Goal: Register for event/course

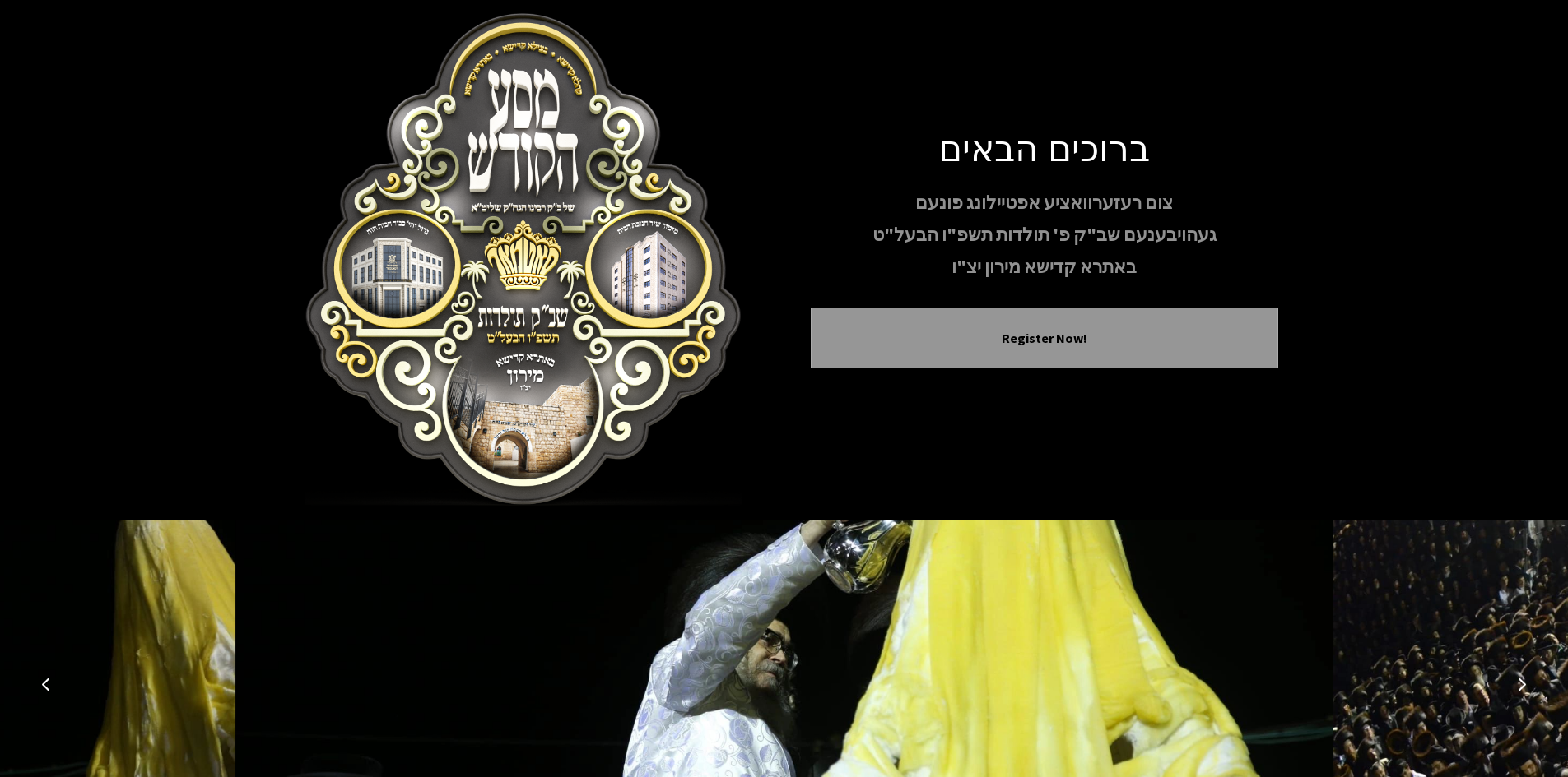
scroll to position [141, 0]
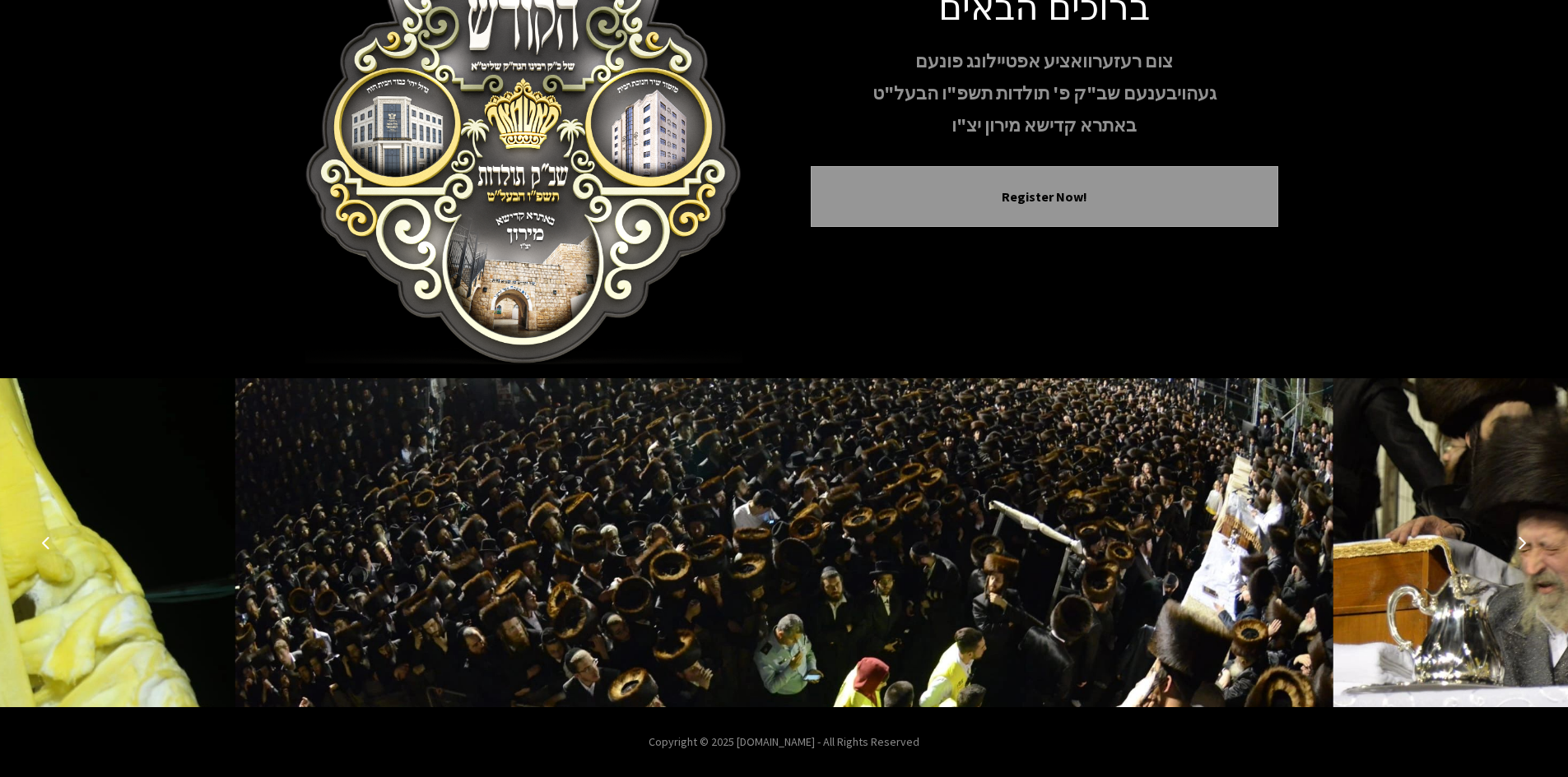
click at [1517, 541] on icon "Next image" at bounding box center [1522, 543] width 13 height 13
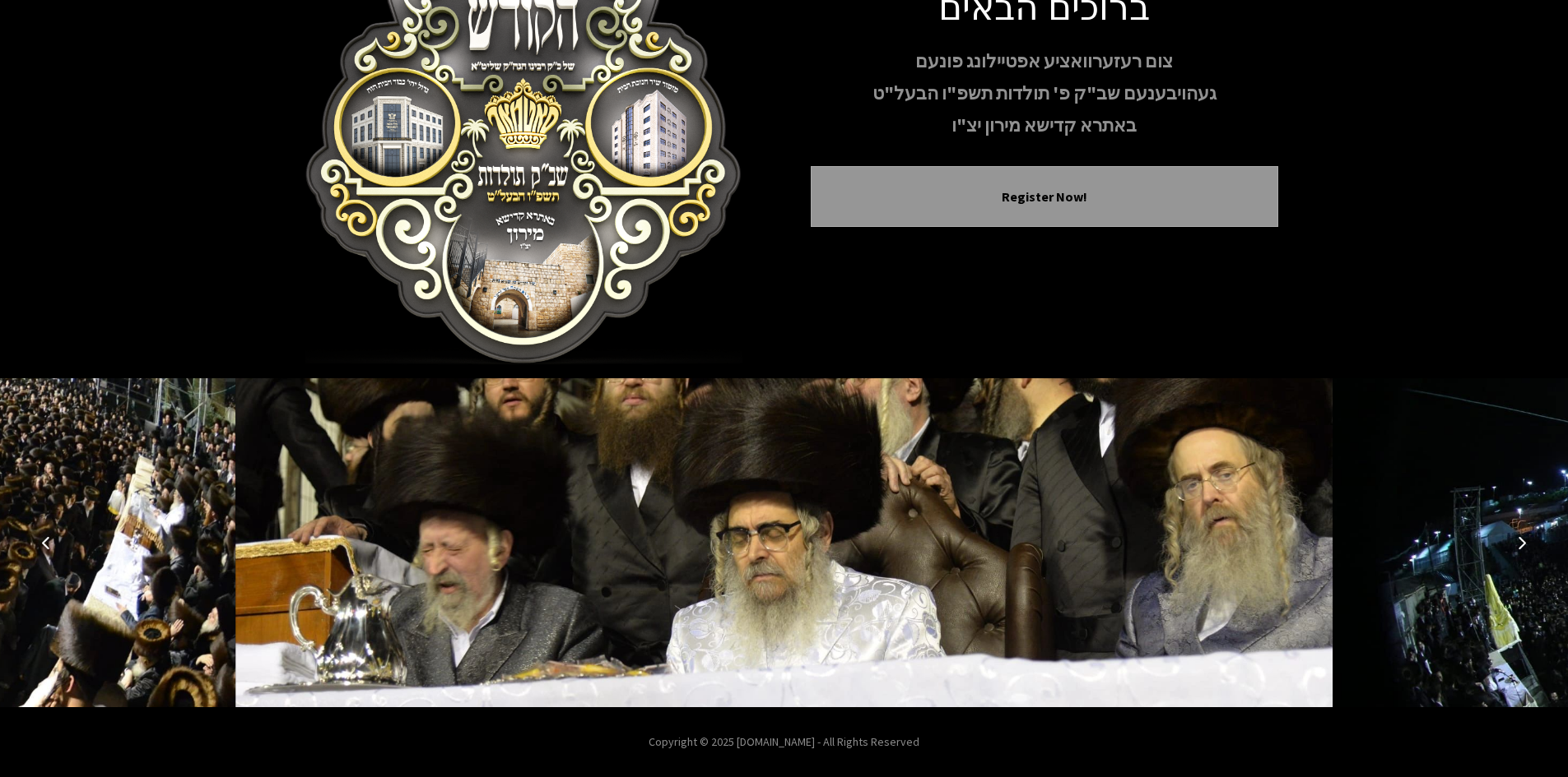
click at [1517, 541] on icon "Next image" at bounding box center [1522, 543] width 13 height 13
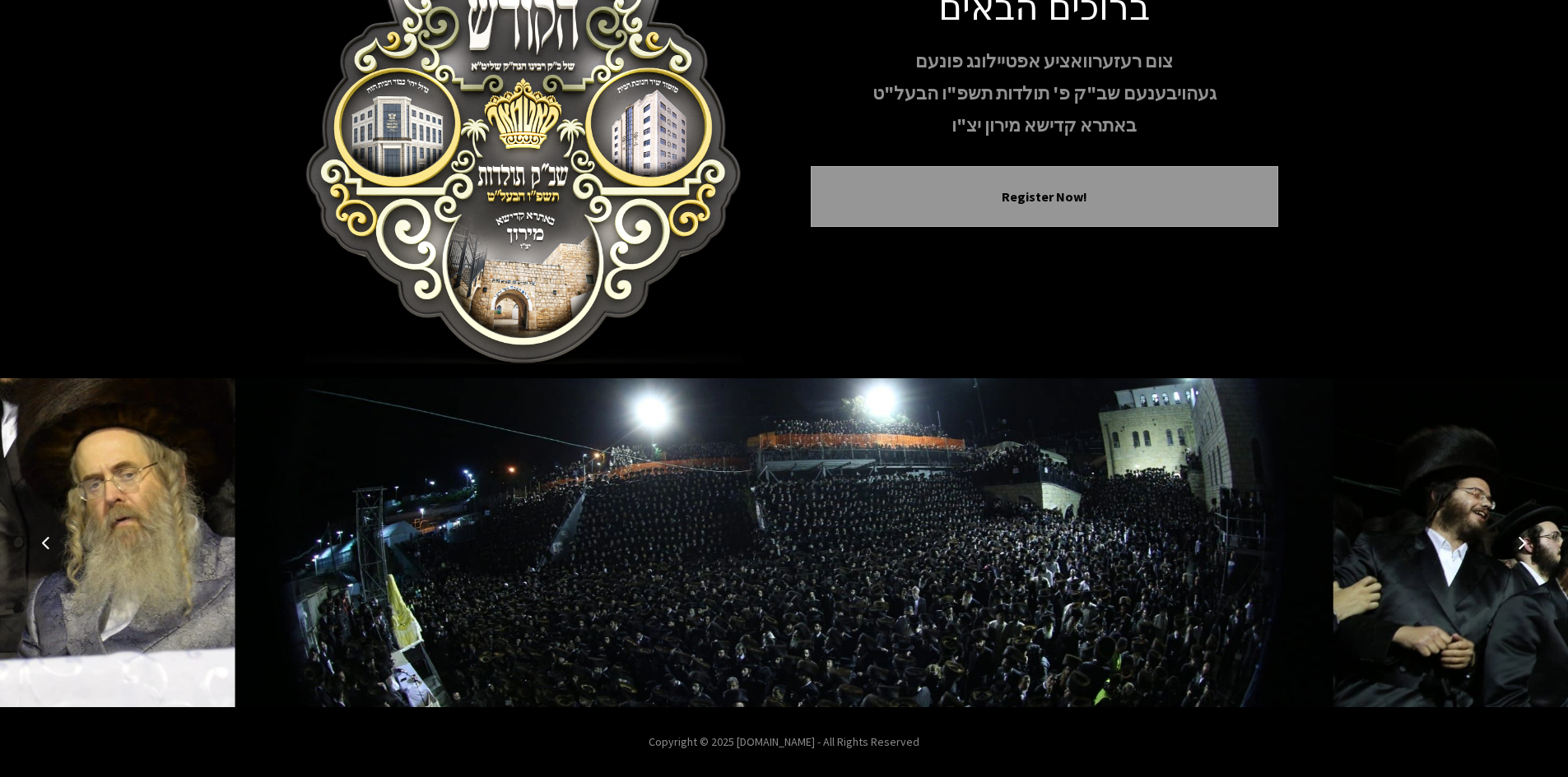
click at [1517, 541] on icon "Next image" at bounding box center [1522, 543] width 13 height 13
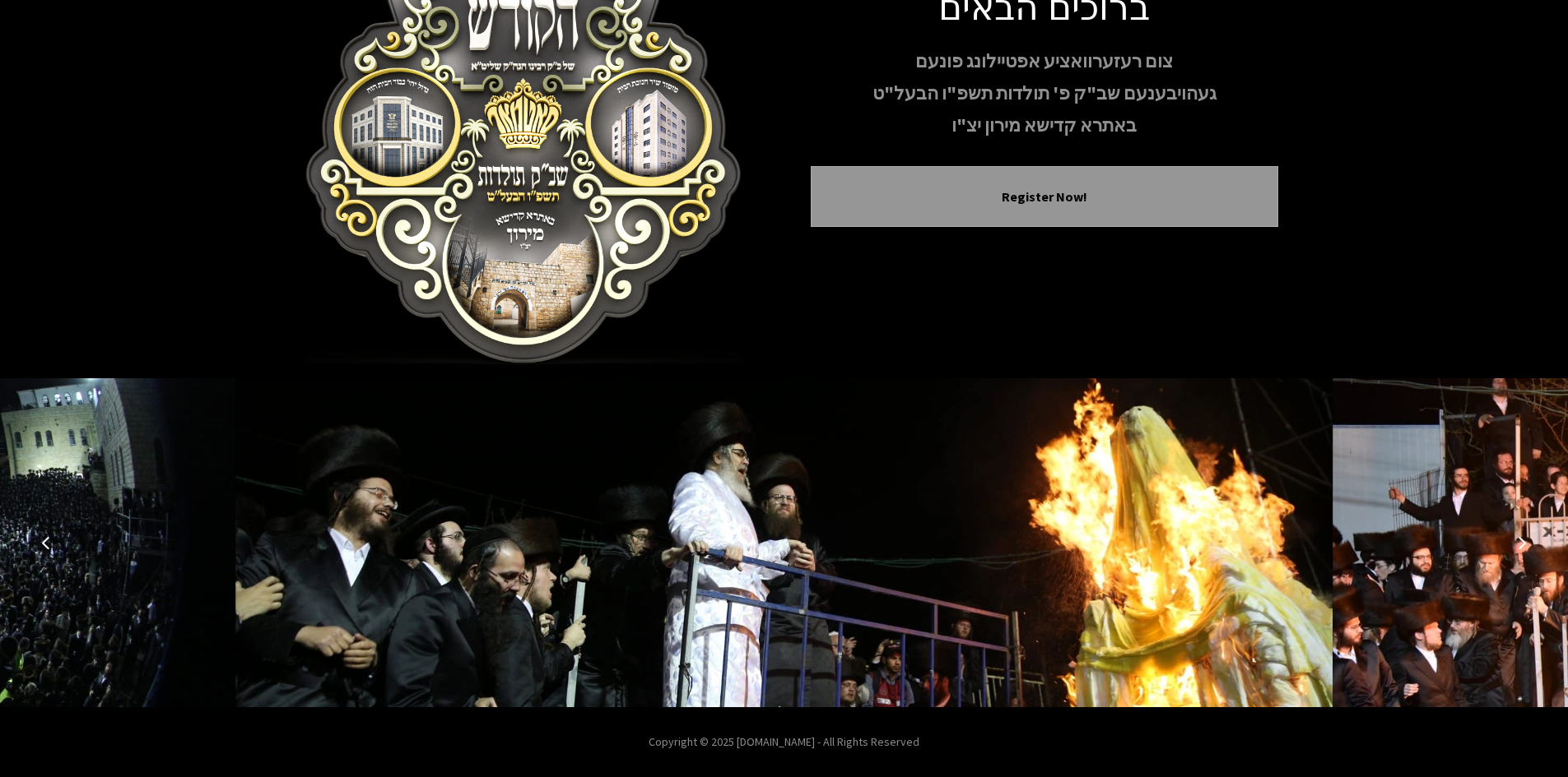
click at [1517, 541] on icon "Next image" at bounding box center [1522, 543] width 13 height 13
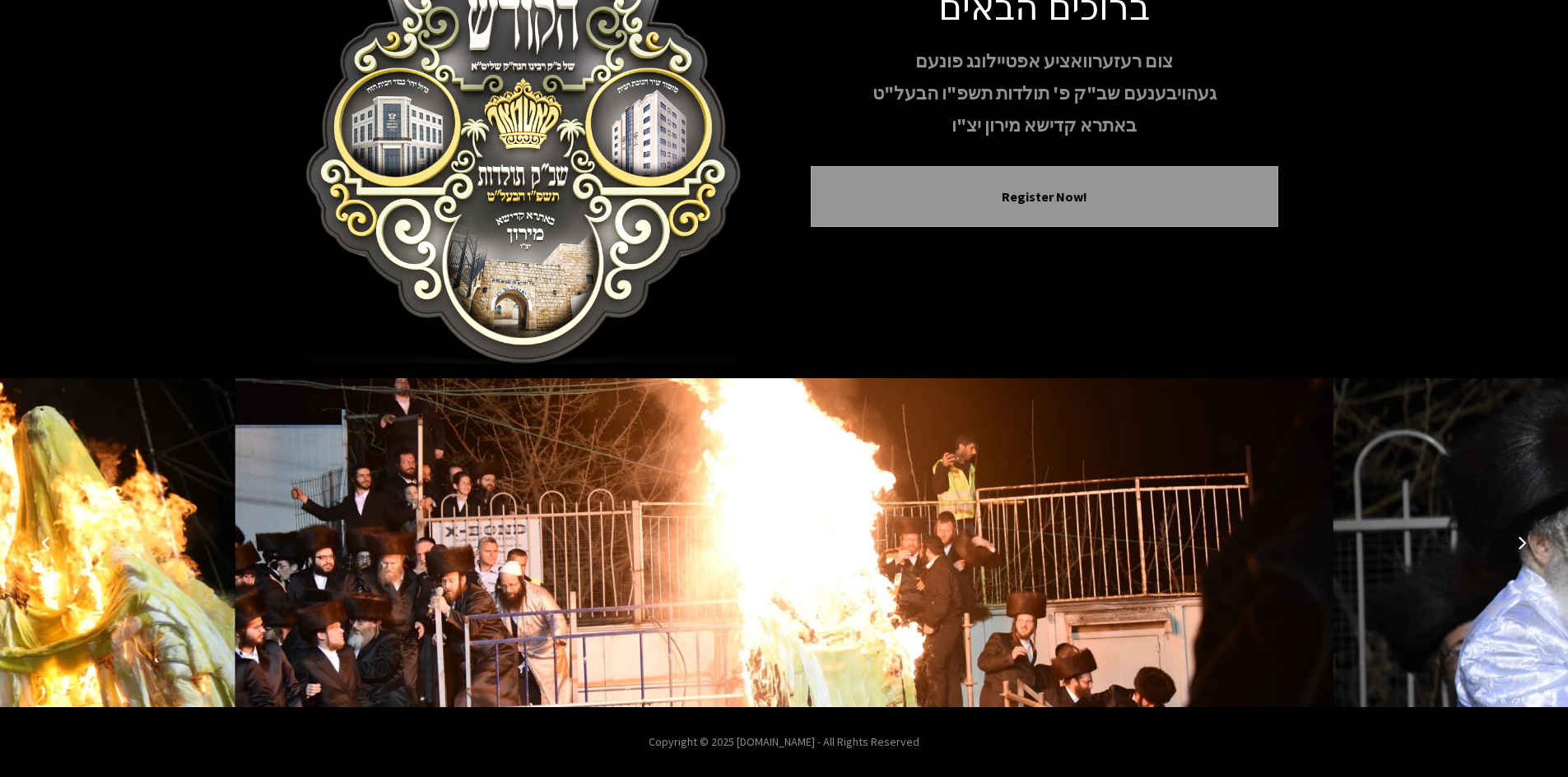
click at [1517, 541] on icon "Next image" at bounding box center [1522, 543] width 13 height 13
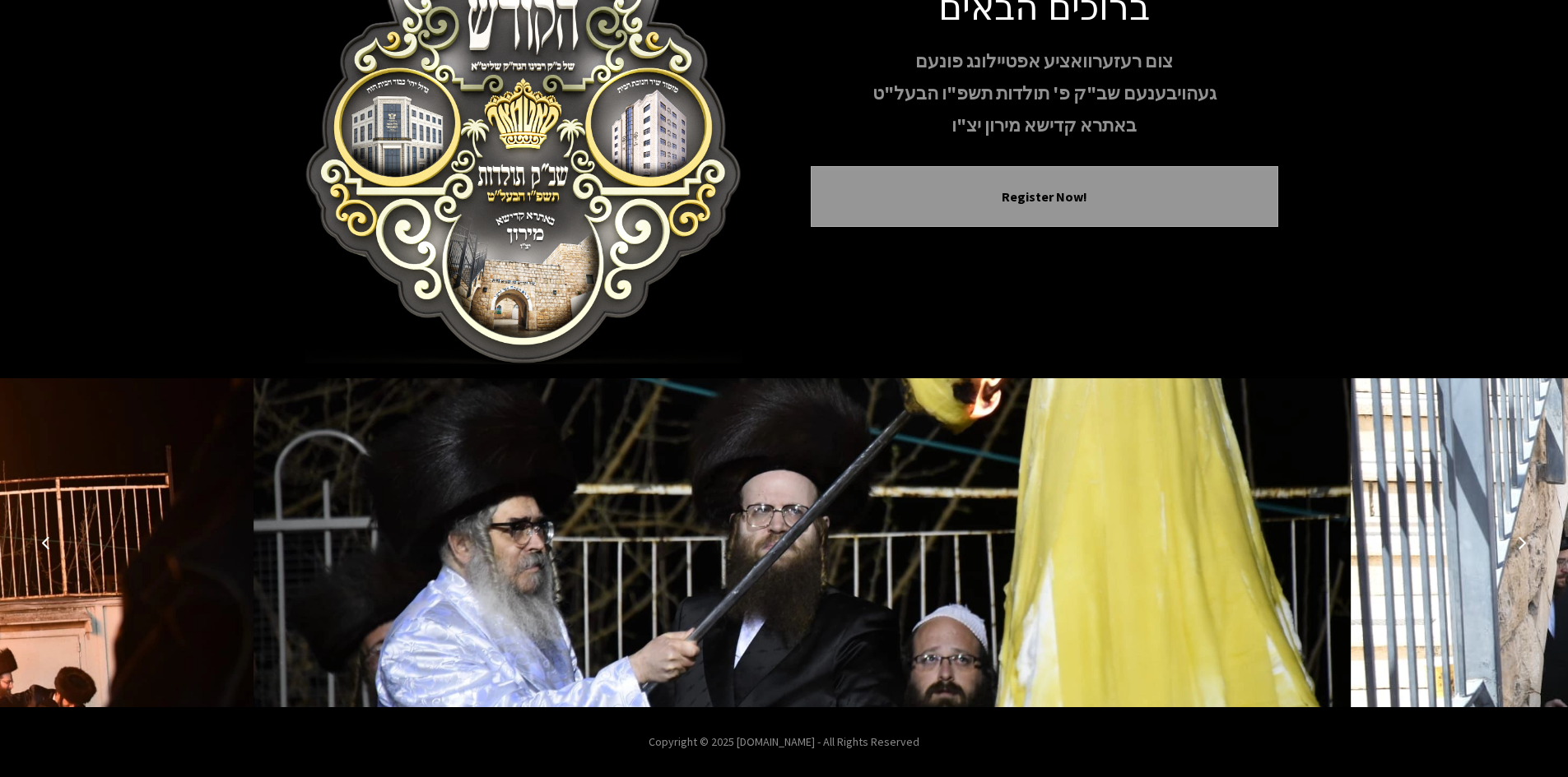
click at [1517, 541] on icon "Next image" at bounding box center [1522, 543] width 13 height 13
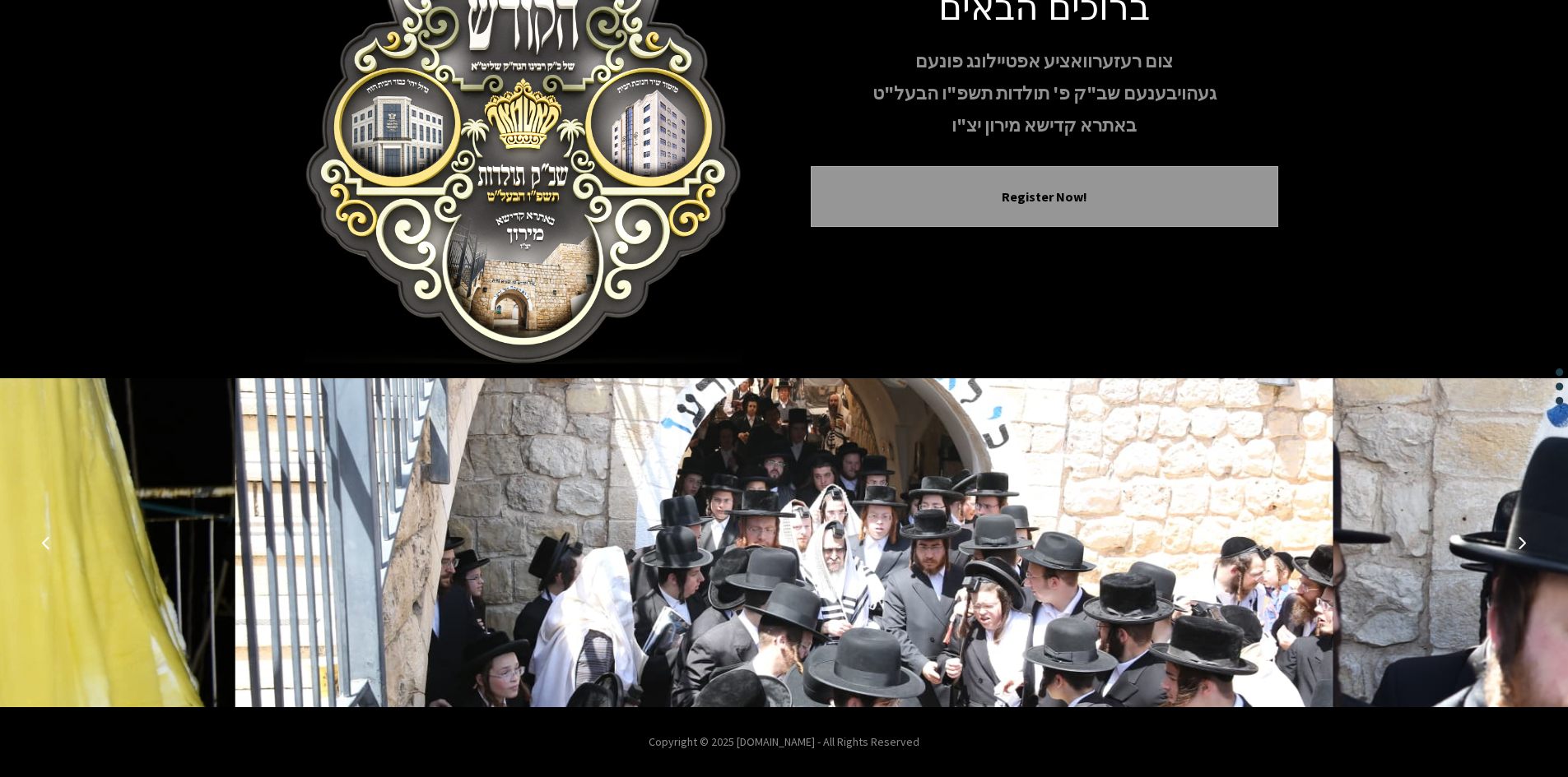
click at [1514, 535] on button "Next image" at bounding box center [1521, 543] width 39 height 39
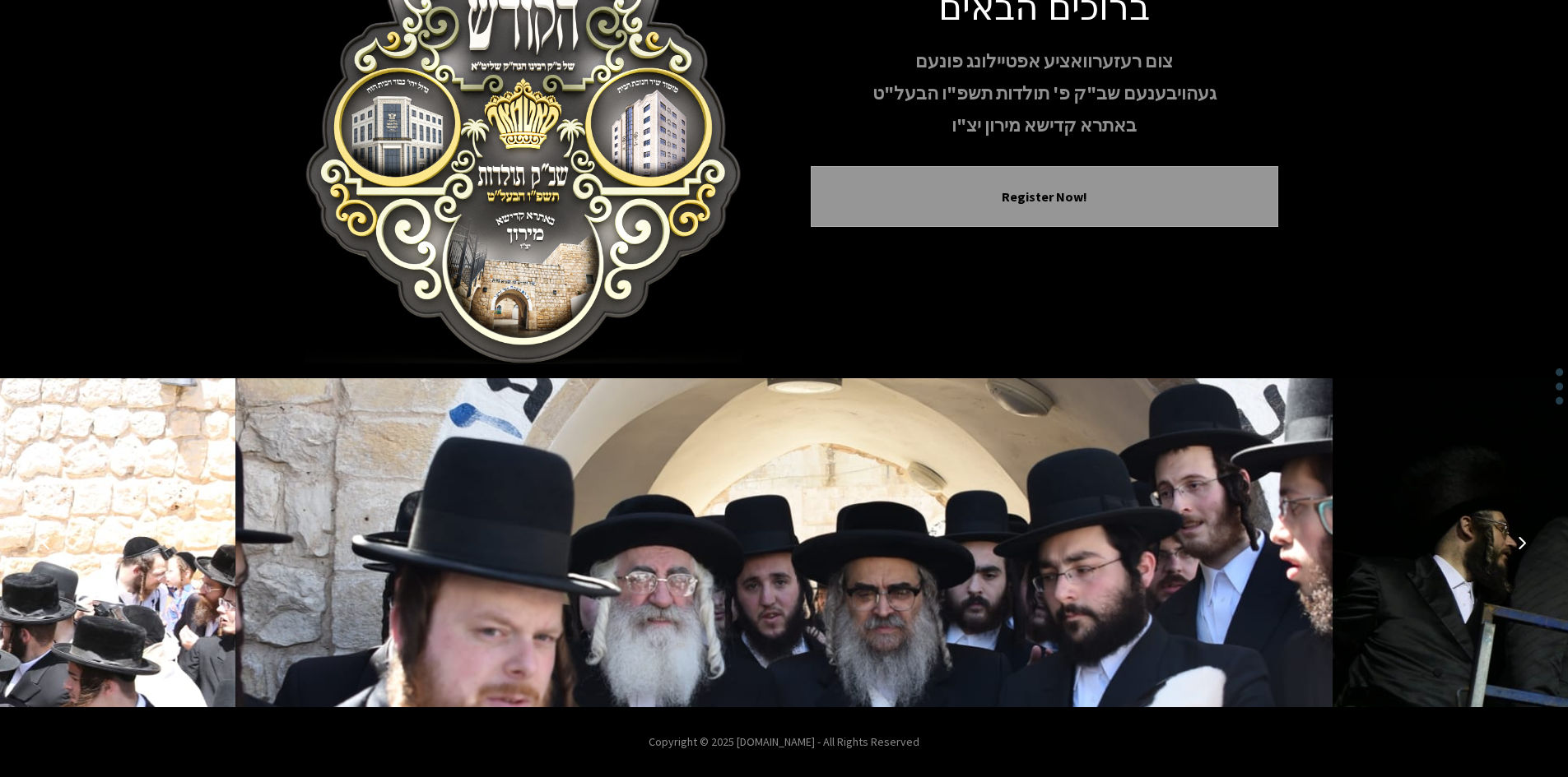
click at [1514, 535] on button "Next image" at bounding box center [1521, 543] width 39 height 39
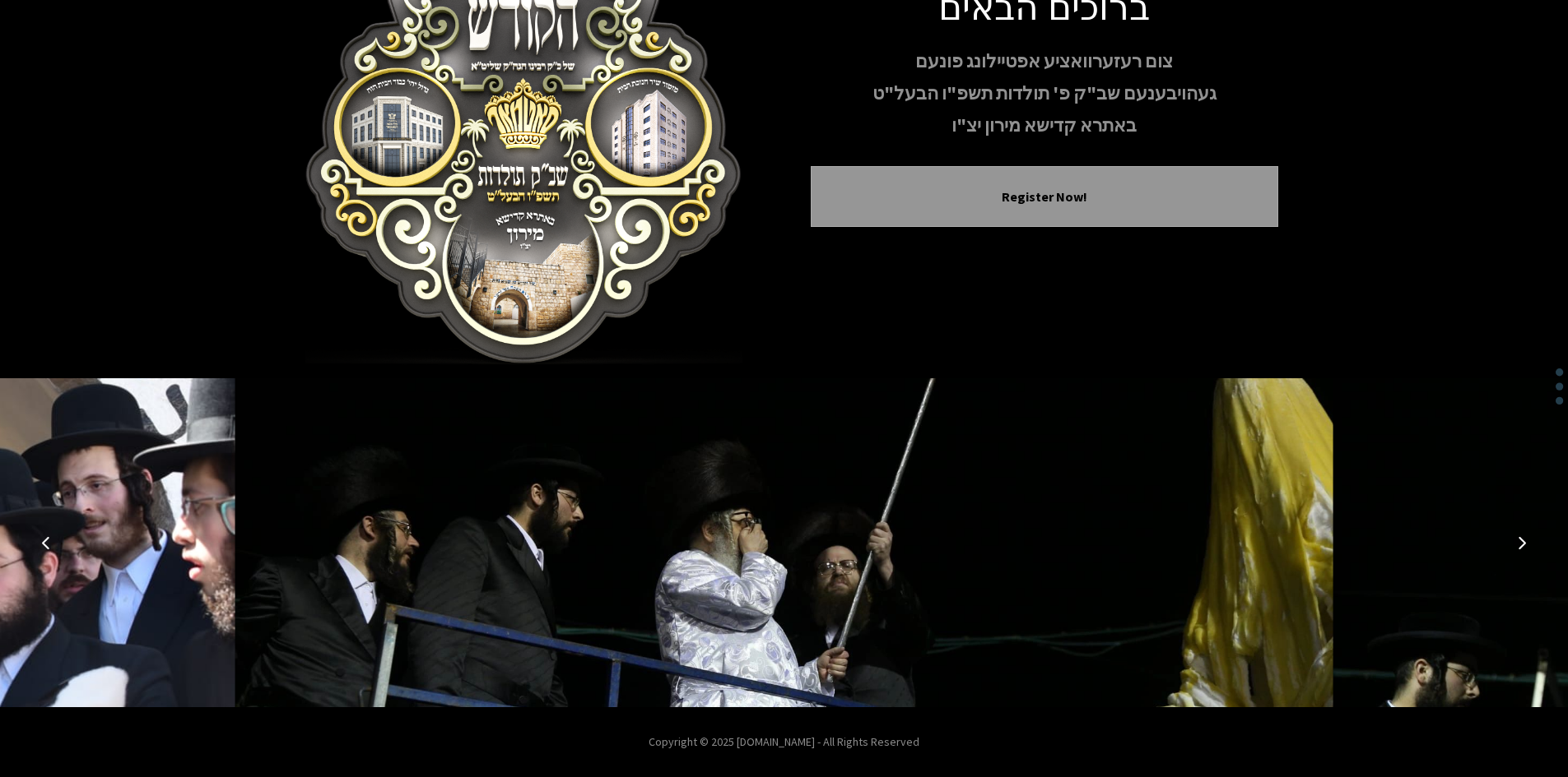
click at [1514, 535] on button "Next image" at bounding box center [1521, 543] width 39 height 39
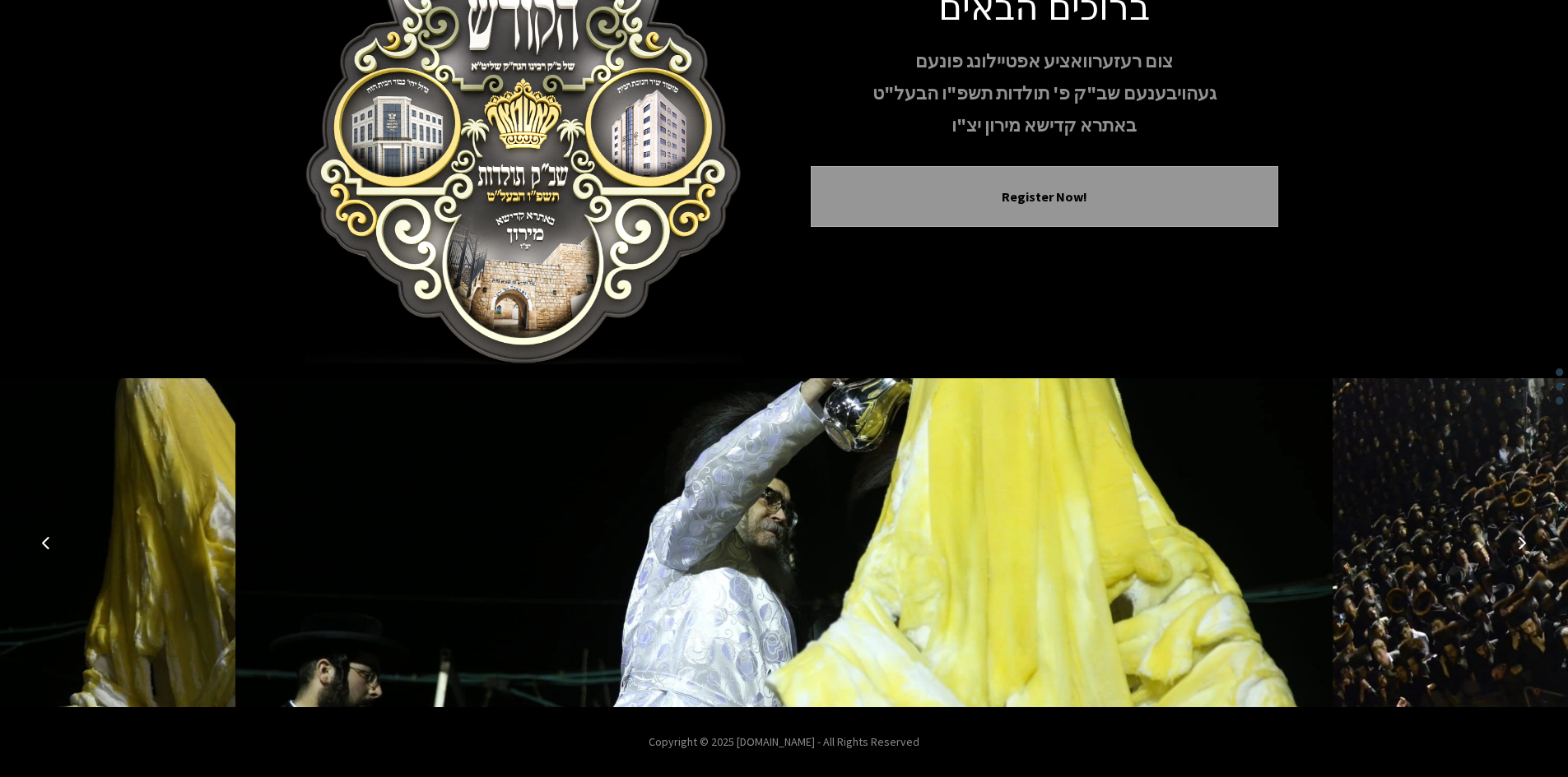
click at [1514, 535] on button "Next image" at bounding box center [1521, 543] width 39 height 39
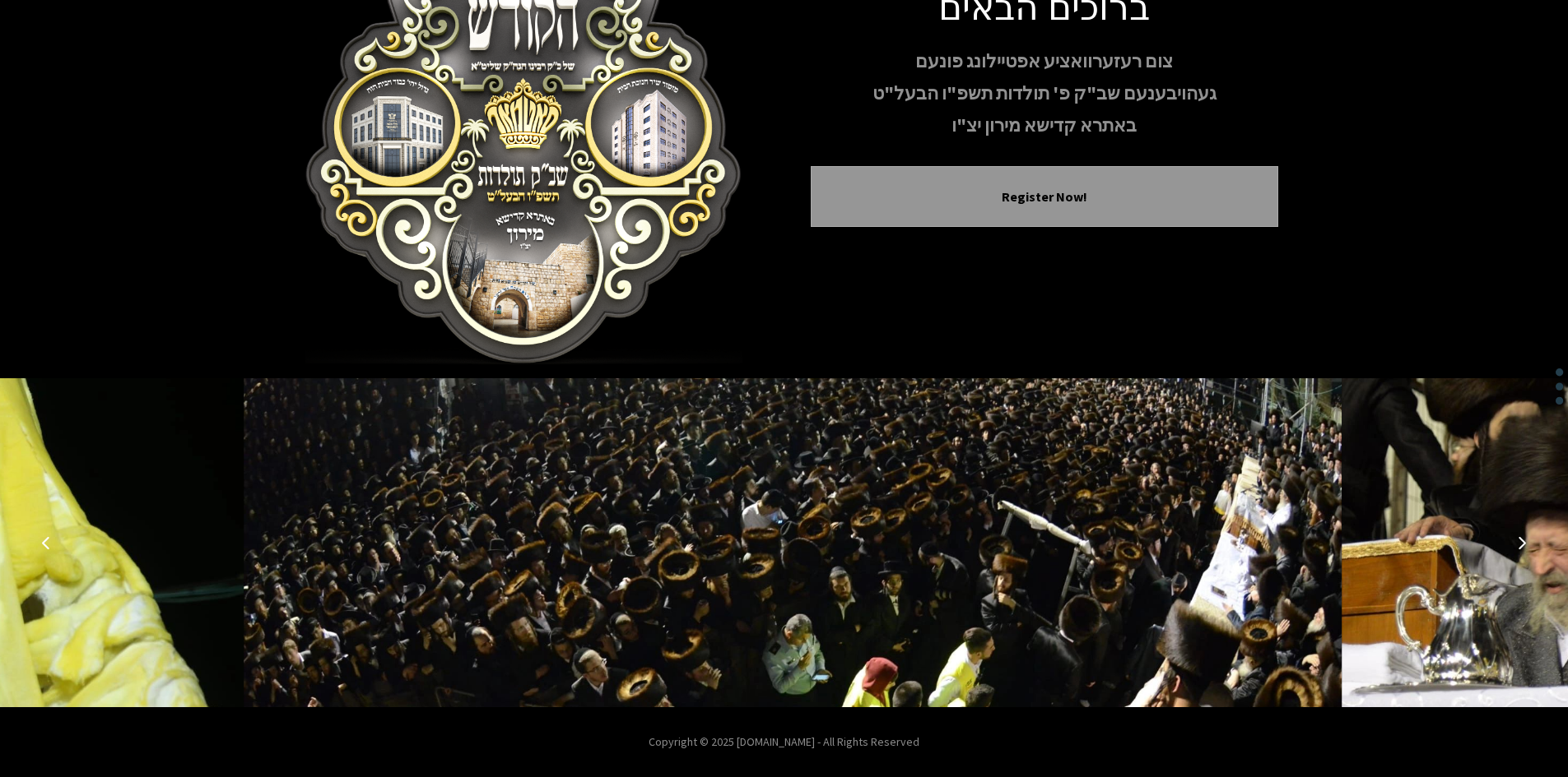
click at [1514, 535] on button "Next image" at bounding box center [1521, 543] width 39 height 39
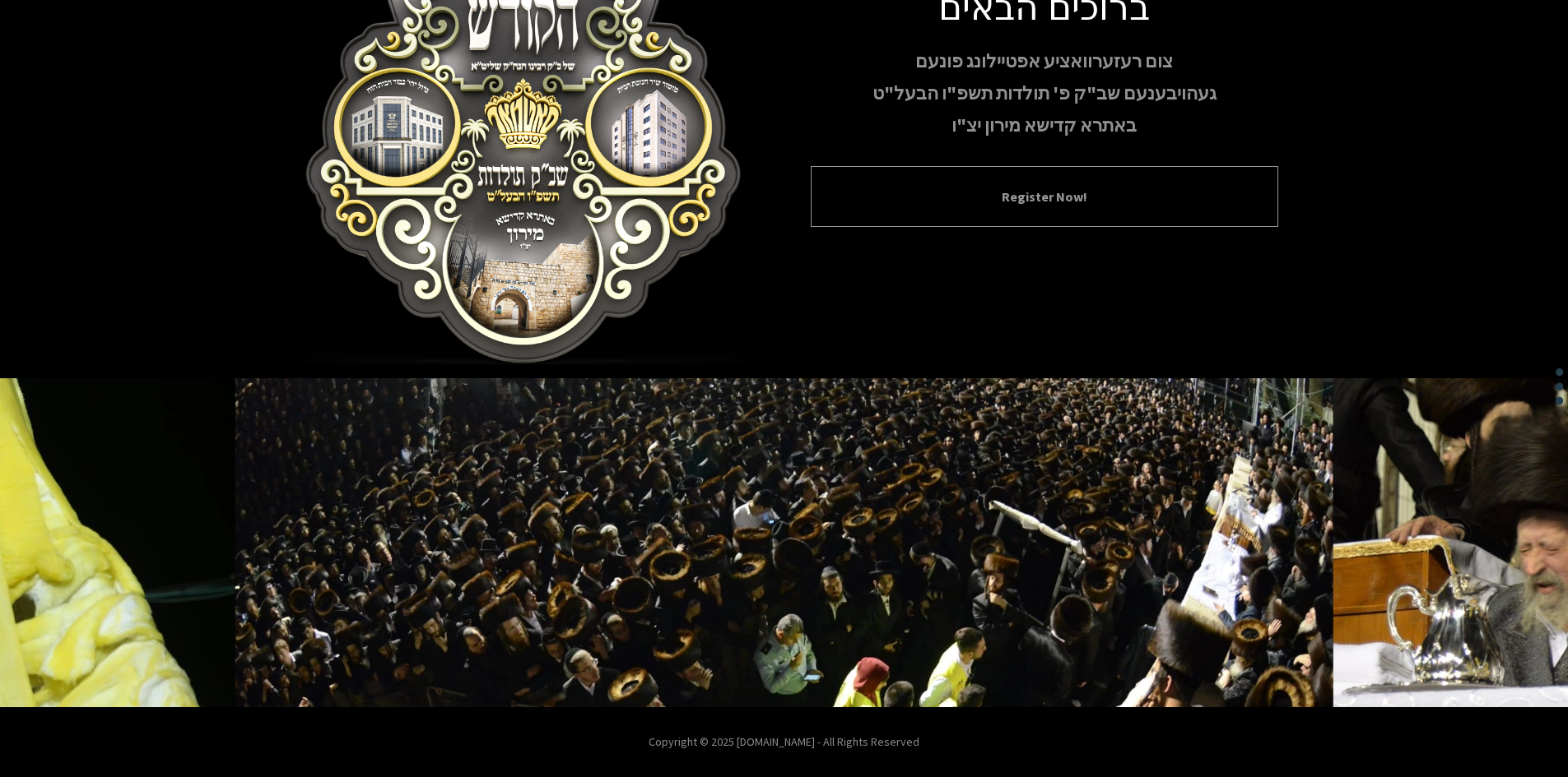
click at [1007, 187] on button "Register Now!" at bounding box center [1045, 196] width 426 height 20
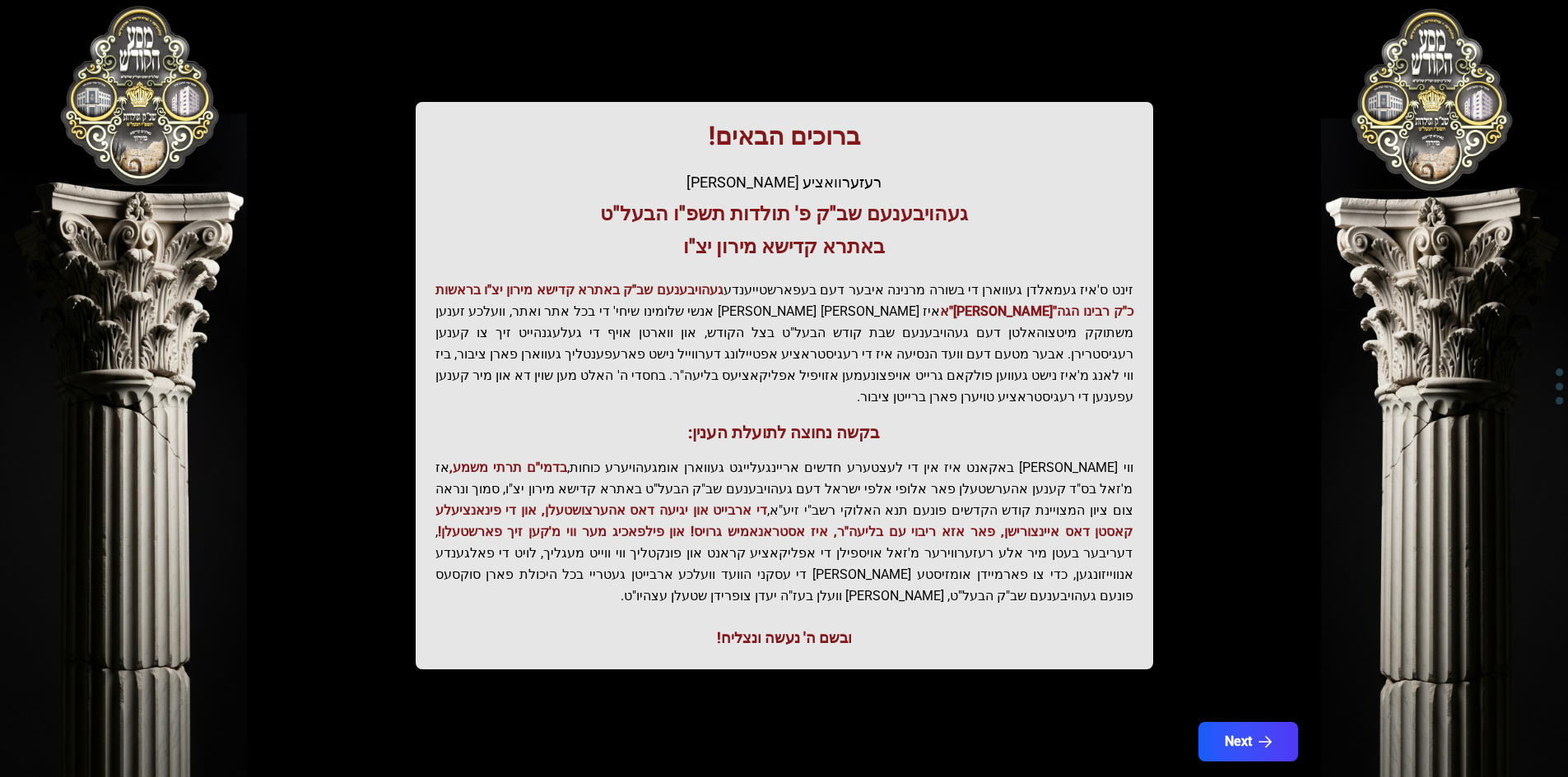
scroll to position [175, 0]
click at [1246, 720] on button "Next" at bounding box center [1248, 741] width 104 height 41
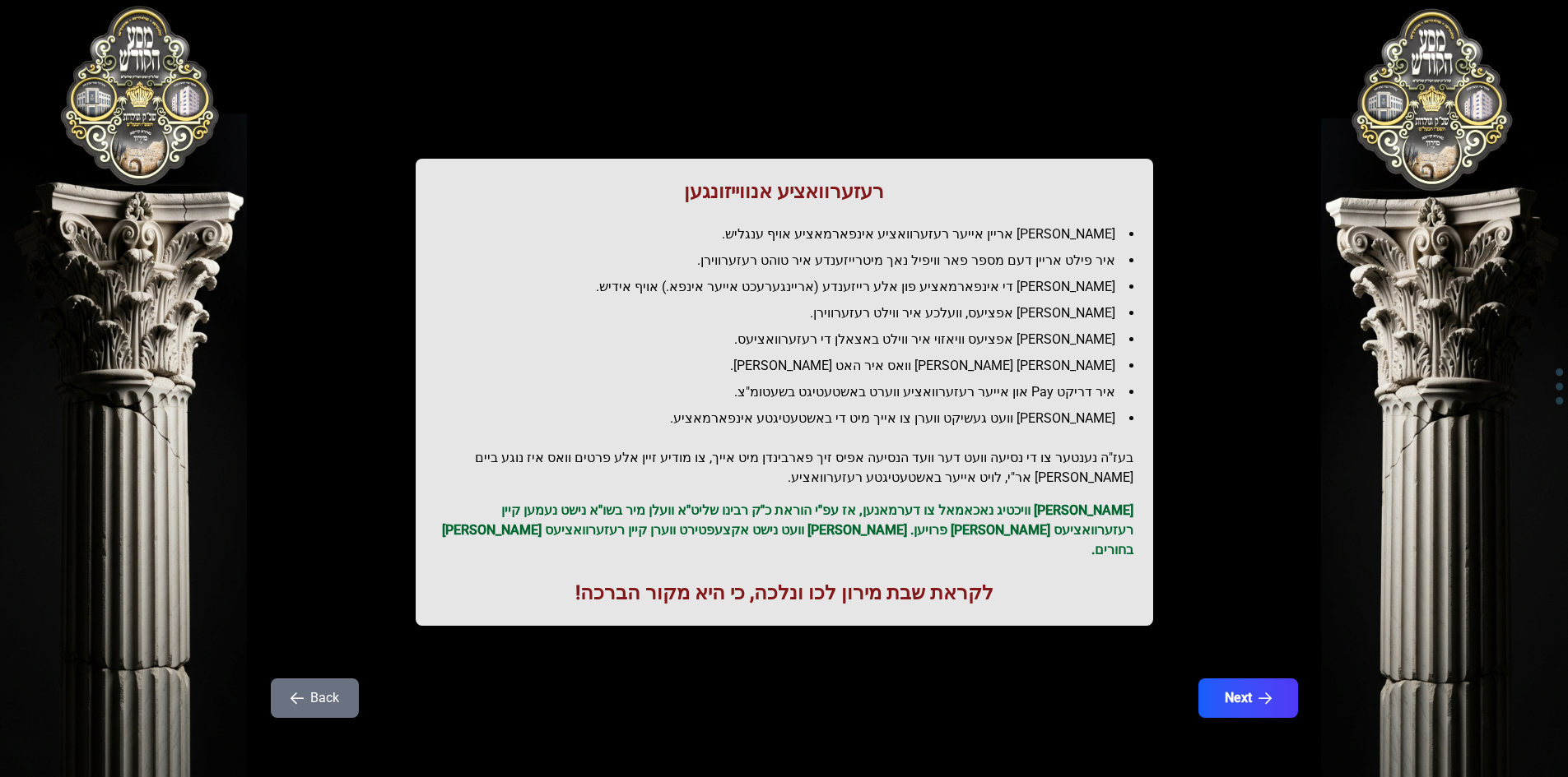
scroll to position [0, 0]
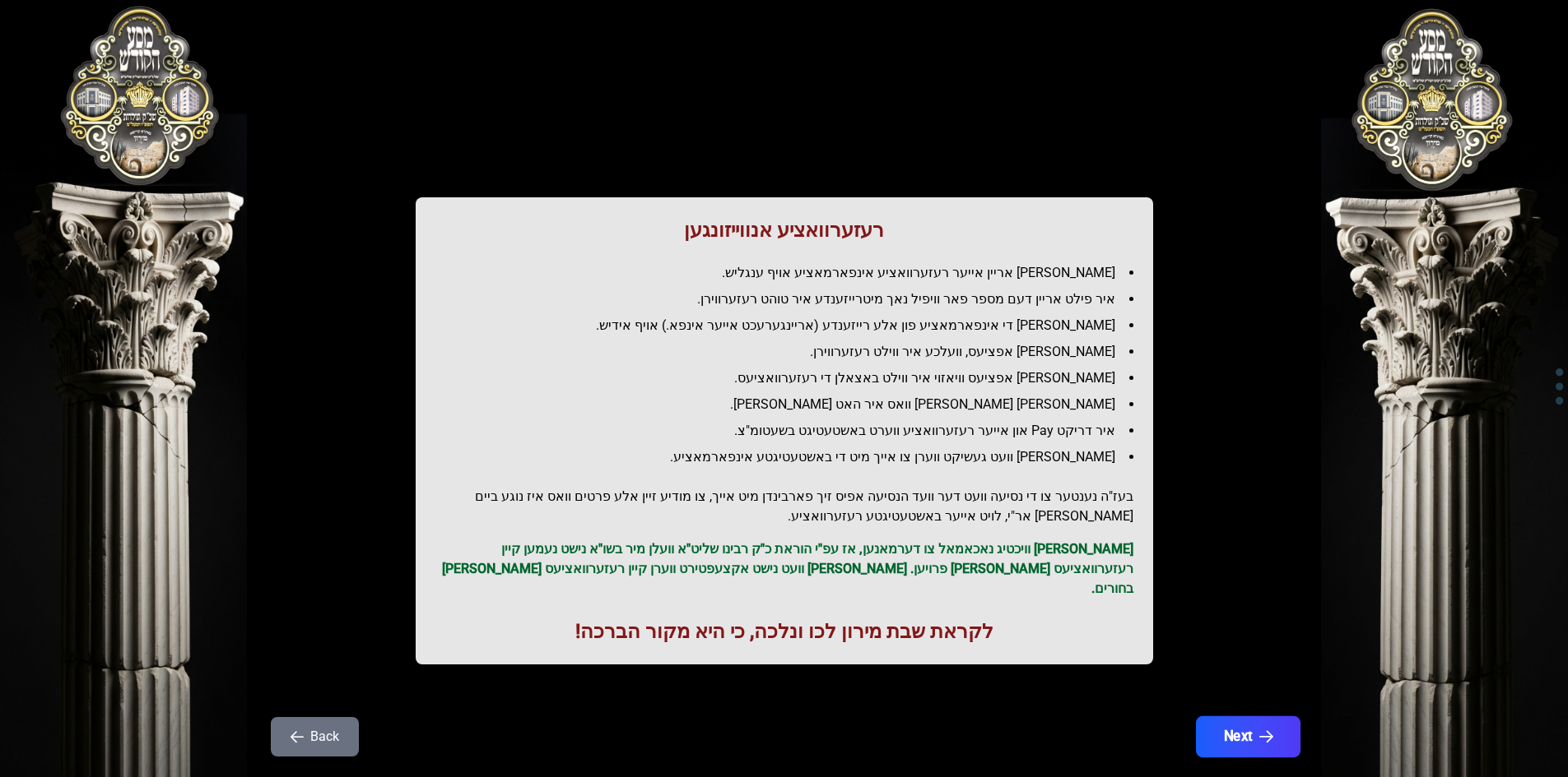
click at [1248, 725] on button "Next" at bounding box center [1248, 737] width 104 height 41
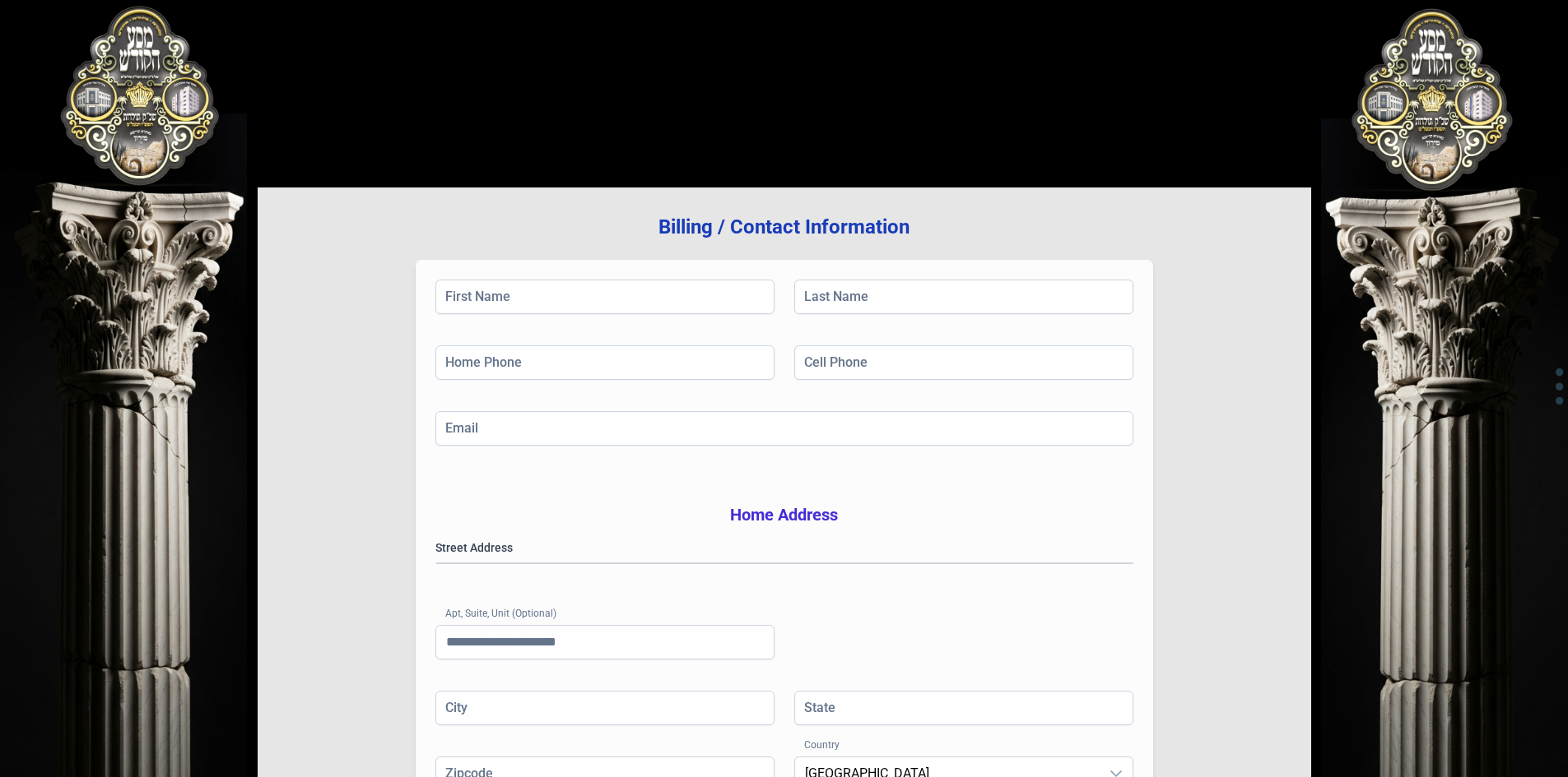
scroll to position [241, 0]
